Goal: Task Accomplishment & Management: Use online tool/utility

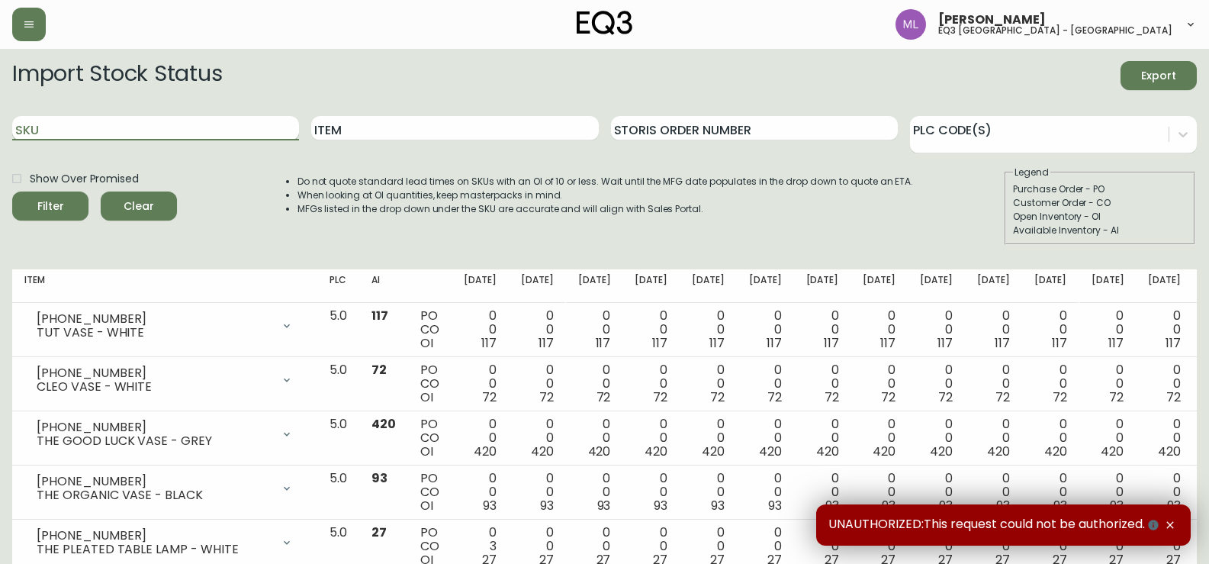
click at [166, 133] on input "SKU" at bounding box center [155, 128] width 287 height 24
paste input "3180-253-01"
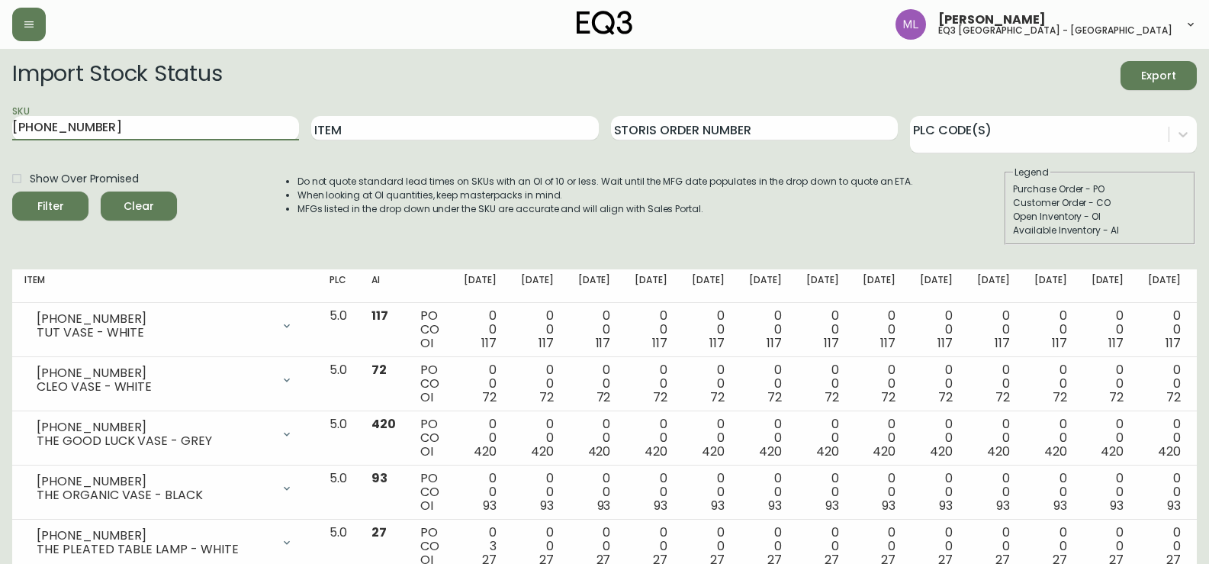
click at [12, 192] on button "Filter" at bounding box center [50, 206] width 76 height 29
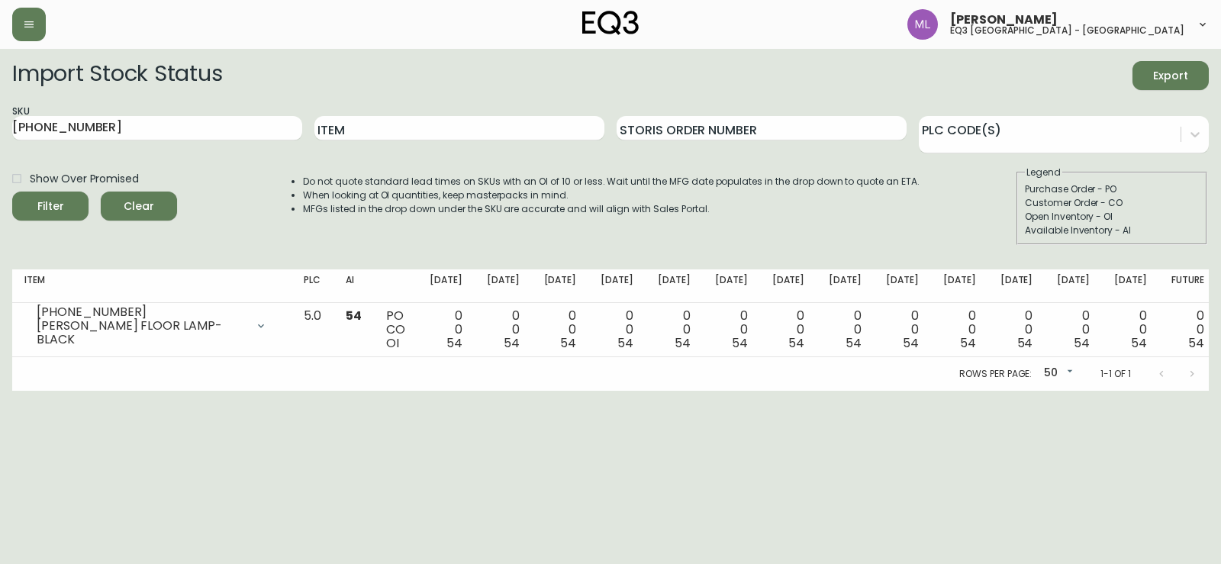
drag, startPoint x: 155, startPoint y: 141, endPoint x: 0, endPoint y: 108, distance: 158.3
click at [0, 108] on main "Import Stock Status Export SKU 3180-253-01 Item Storis Order Number PLC Code(s)…" at bounding box center [610, 220] width 1221 height 342
drag, startPoint x: 189, startPoint y: 125, endPoint x: 0, endPoint y: 89, distance: 192.7
click at [0, 89] on main "Import Stock Status Export SKU 3180-253-01 Item Storis Order Number PLC Code(s)…" at bounding box center [610, 220] width 1221 height 342
paste input "020-653-"
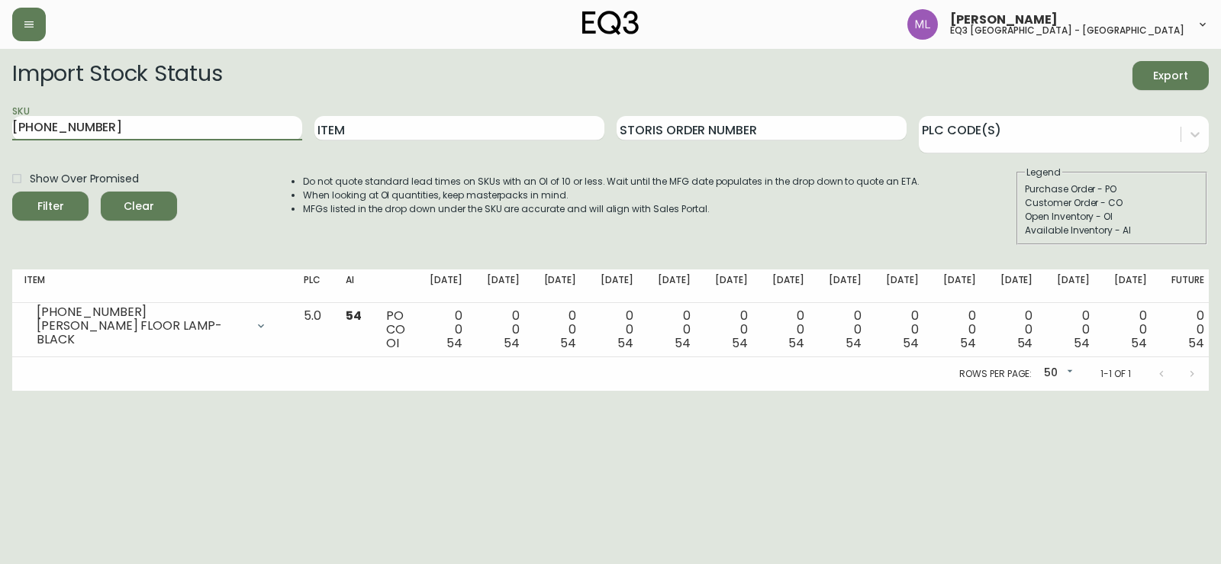
click at [12, 192] on button "Filter" at bounding box center [50, 206] width 76 height 29
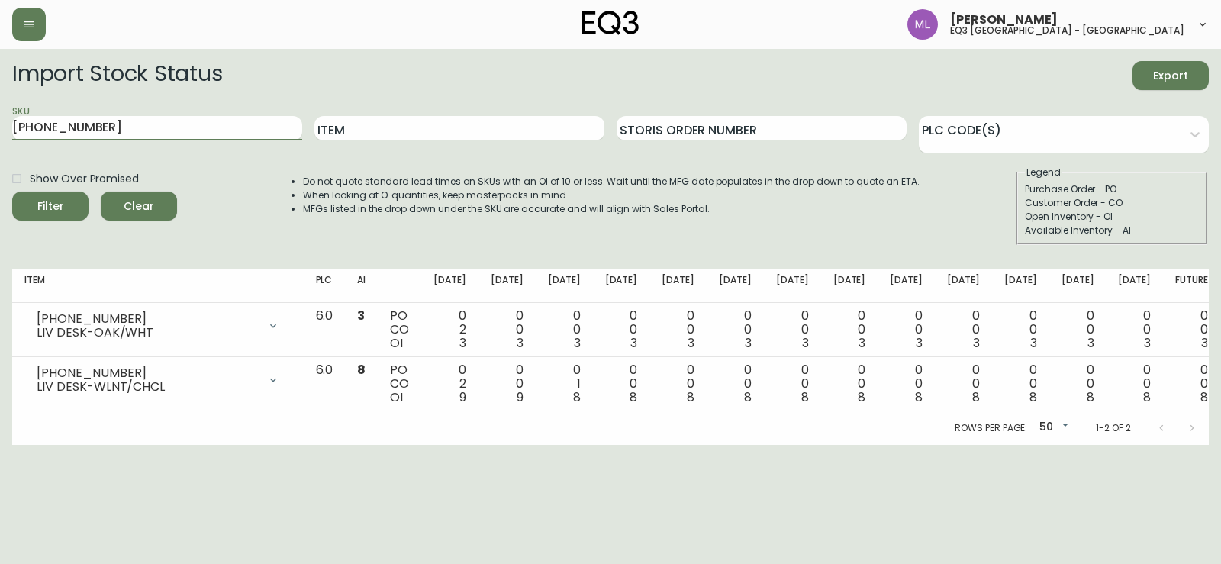
drag, startPoint x: 169, startPoint y: 134, endPoint x: 0, endPoint y: 125, distance: 169.6
click at [0, 125] on main "Import Stock Status Export SKU 3020-653-1 Item Storis Order Number PLC Code(s) …" at bounding box center [610, 247] width 1221 height 396
paste input "180-406-0"
type input "3180-406-0"
click at [12, 192] on button "Filter" at bounding box center [50, 206] width 76 height 29
